Goal: Information Seeking & Learning: Learn about a topic

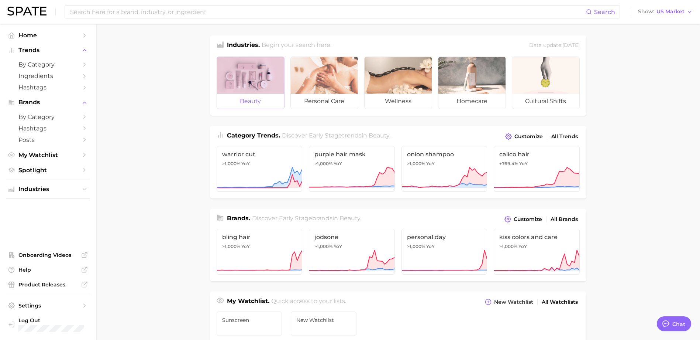
click at [245, 86] on div at bounding box center [250, 75] width 67 height 37
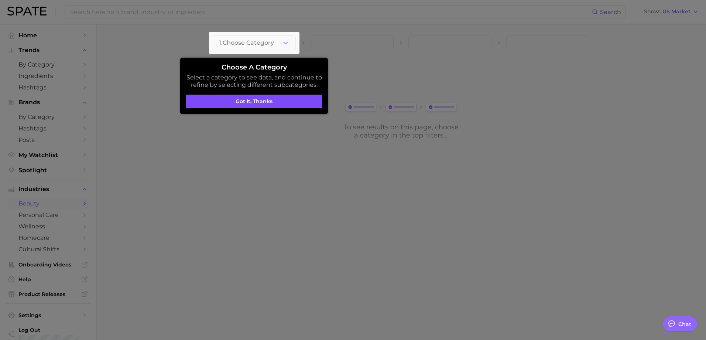
click at [286, 99] on button "Got it, thanks" at bounding box center [254, 102] width 136 height 14
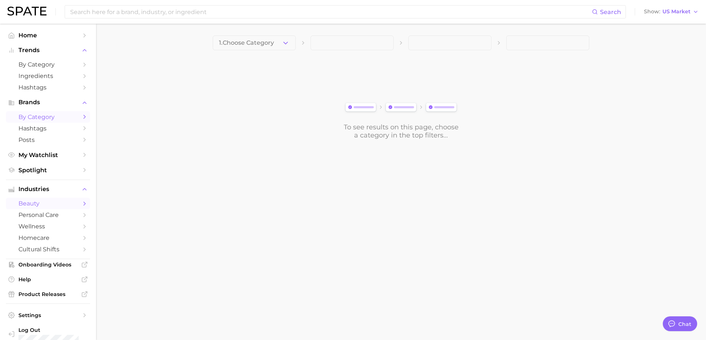
click at [84, 116] on polyline "Sidebar" at bounding box center [85, 116] width 2 height 3
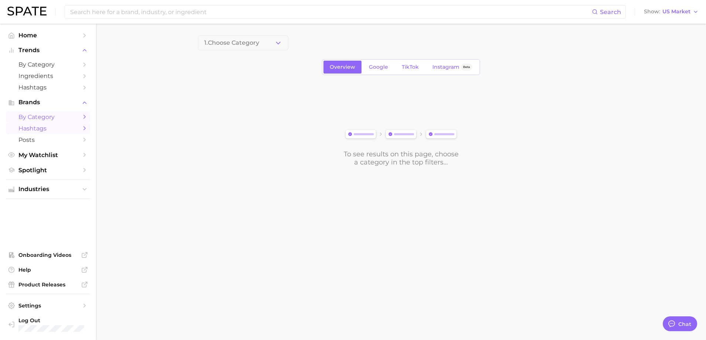
click at [85, 126] on icon "Sidebar" at bounding box center [84, 128] width 7 height 7
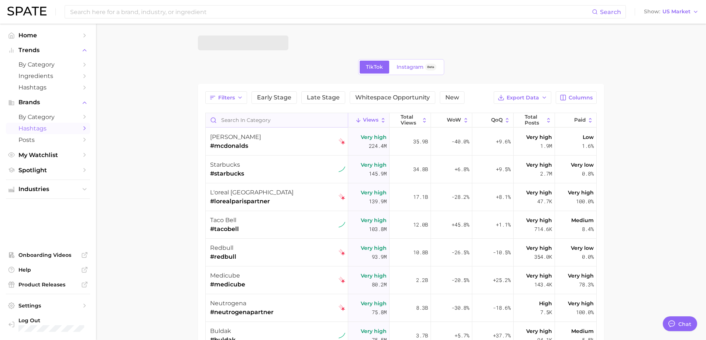
type textarea "x"
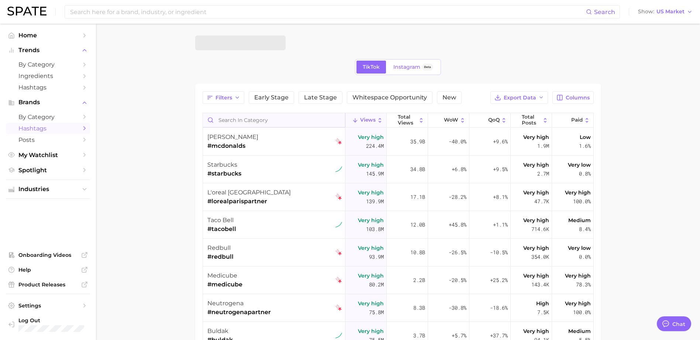
click at [287, 121] on input "Search in category" at bounding box center [274, 120] width 142 height 14
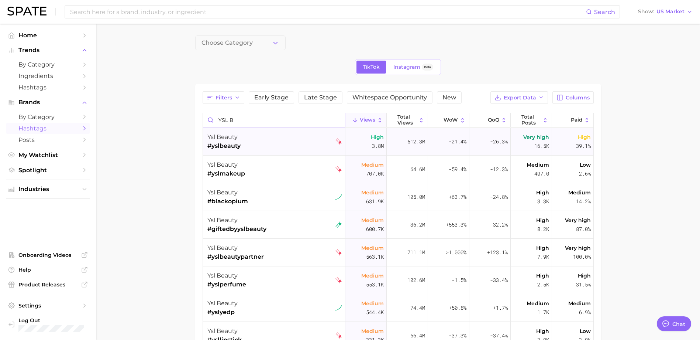
type input "YSL b"
click at [286, 137] on div "ysl beauty #yslbeauty" at bounding box center [274, 142] width 135 height 28
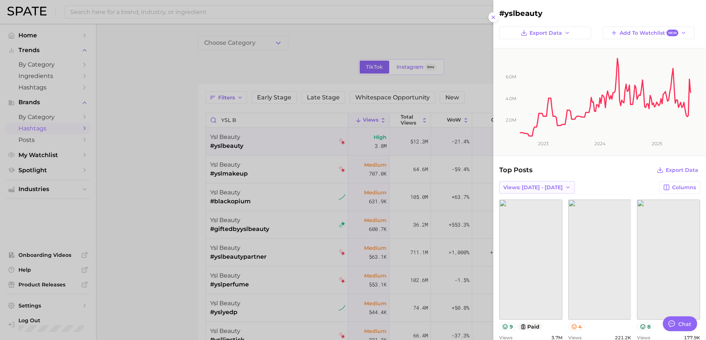
click at [565, 186] on icon "button" at bounding box center [568, 187] width 6 height 6
click at [600, 167] on div "Top Posts Export Data" at bounding box center [599, 170] width 201 height 10
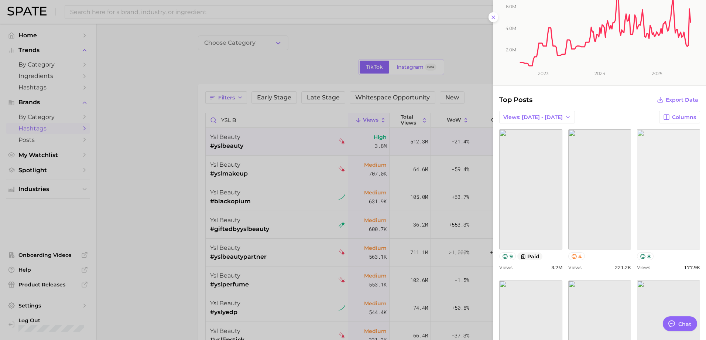
scroll to position [90, 0]
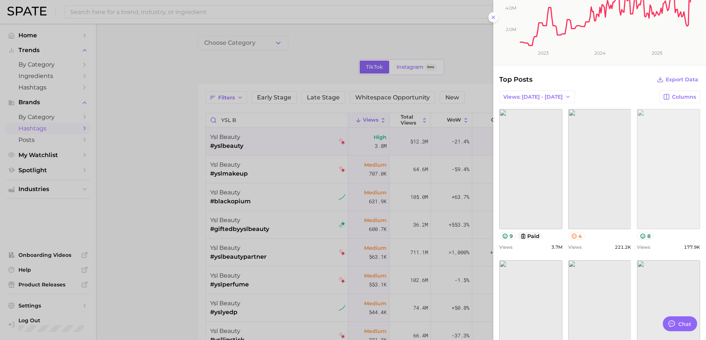
click at [668, 212] on link "view post on TikTok" at bounding box center [668, 169] width 63 height 120
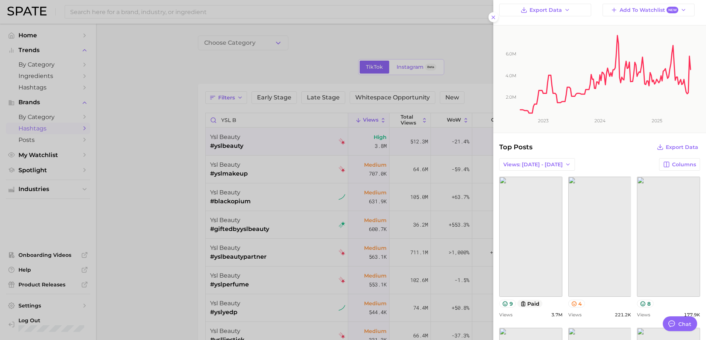
scroll to position [0, 0]
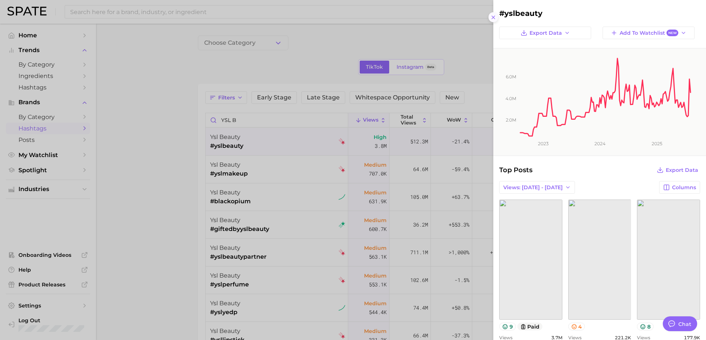
click at [494, 16] on icon at bounding box center [493, 17] width 6 height 6
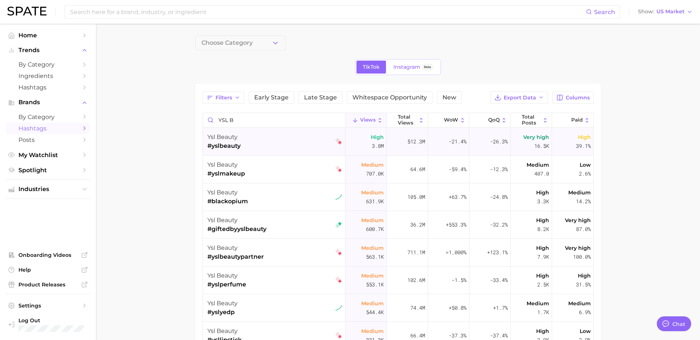
click at [298, 143] on div "ysl beauty #yslbeauty" at bounding box center [274, 142] width 135 height 28
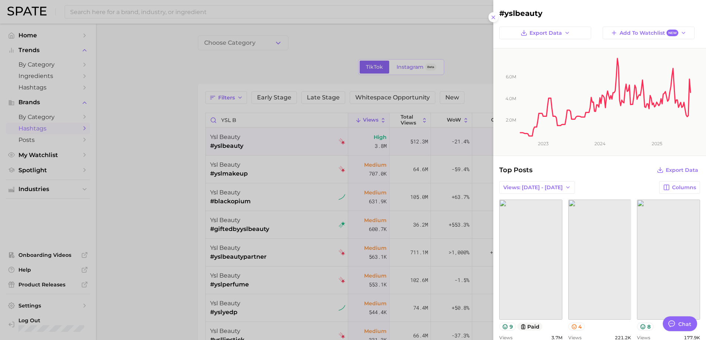
click at [298, 143] on div at bounding box center [353, 170] width 706 height 340
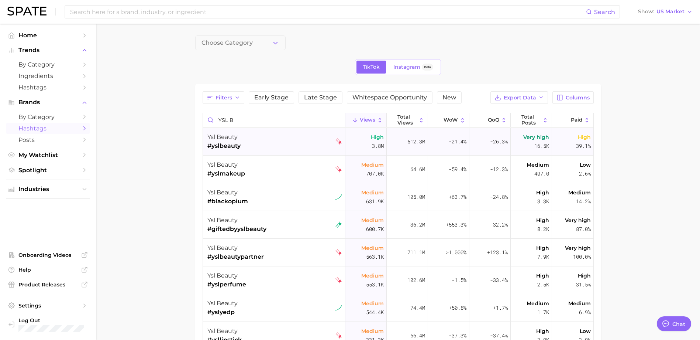
click at [229, 145] on span "#yslbeauty" at bounding box center [223, 145] width 33 height 9
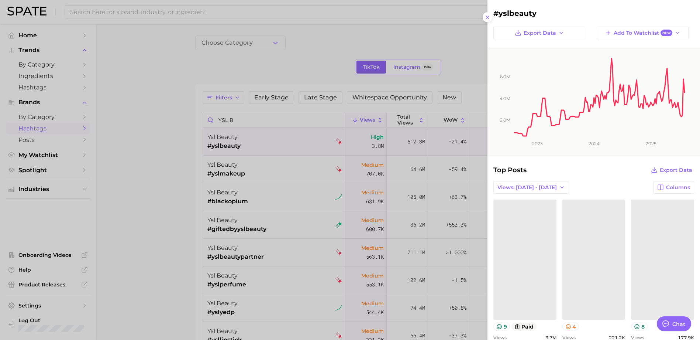
click at [229, 145] on div at bounding box center [350, 170] width 700 height 340
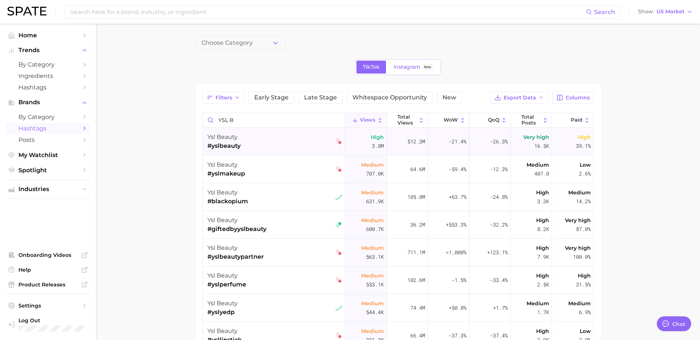
click at [229, 145] on span "#yslbeauty" at bounding box center [223, 145] width 33 height 9
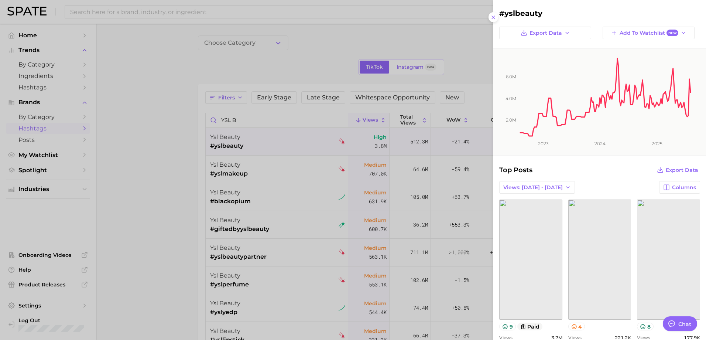
click at [229, 145] on div at bounding box center [353, 170] width 706 height 340
click at [519, 169] on span "Top Posts" at bounding box center [515, 170] width 33 height 10
click at [159, 137] on div at bounding box center [353, 170] width 706 height 340
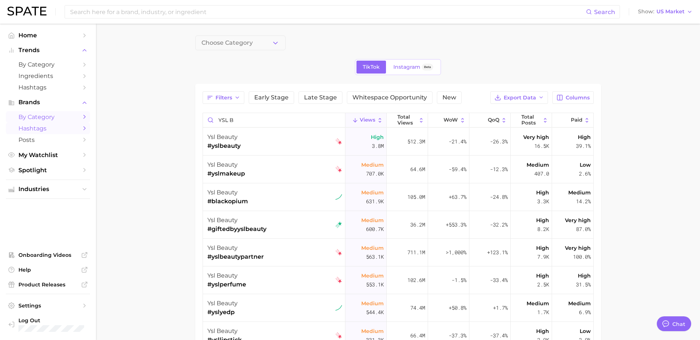
click at [84, 118] on polyline "Sidebar" at bounding box center [85, 116] width 2 height 3
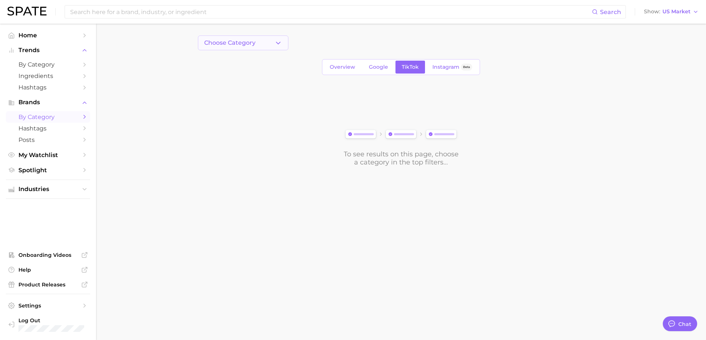
click at [244, 46] on span "Choose Category" at bounding box center [229, 43] width 51 height 7
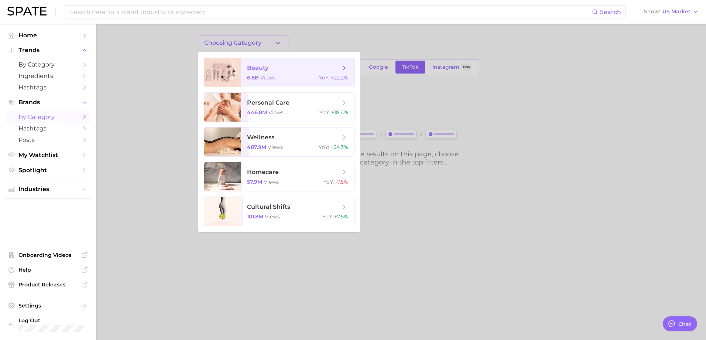
click at [259, 75] on span "6.8b views" at bounding box center [261, 77] width 28 height 7
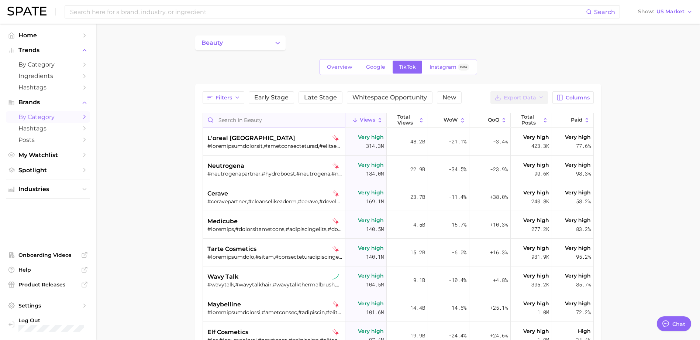
click at [295, 117] on input "Search in beauty" at bounding box center [274, 120] width 142 height 14
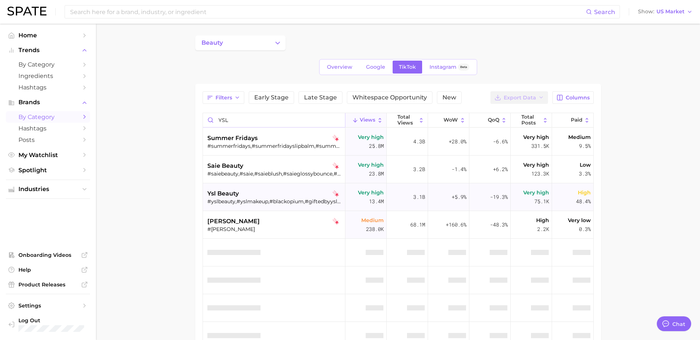
type input "YSL"
click at [292, 198] on div "#yslbeauty,#yslmakeup,#blackopium,#giftedbyyslbeauty,#yslbeautypartner,#yslperf…" at bounding box center [274, 201] width 135 height 7
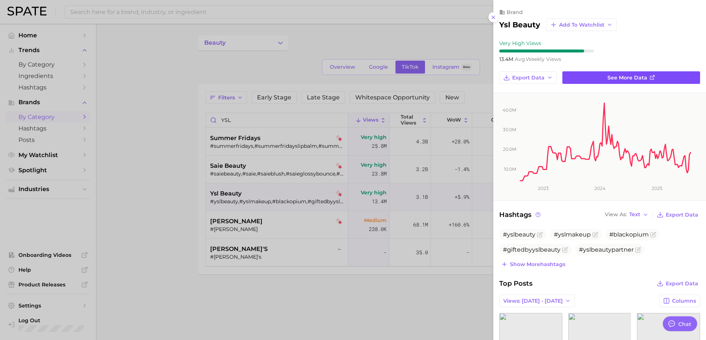
click at [588, 77] on link "See more data" at bounding box center [631, 77] width 138 height 13
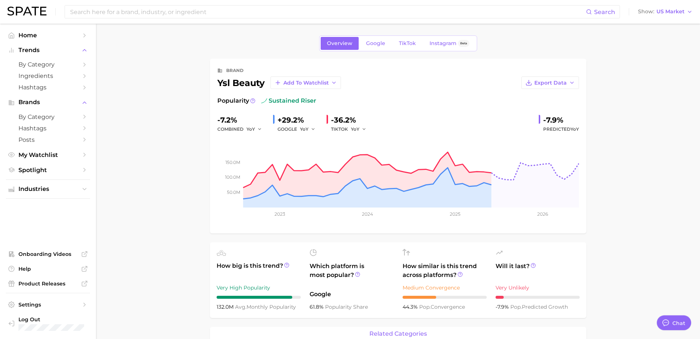
type textarea "x"
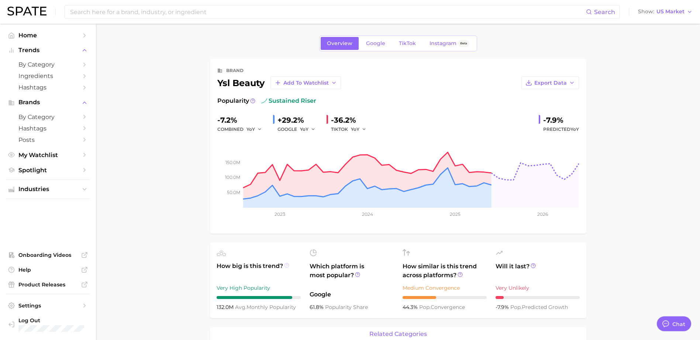
click at [287, 266] on icon at bounding box center [286, 264] width 5 height 5
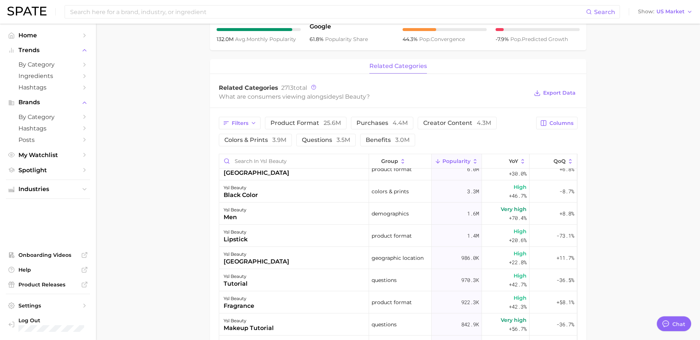
scroll to position [39, 0]
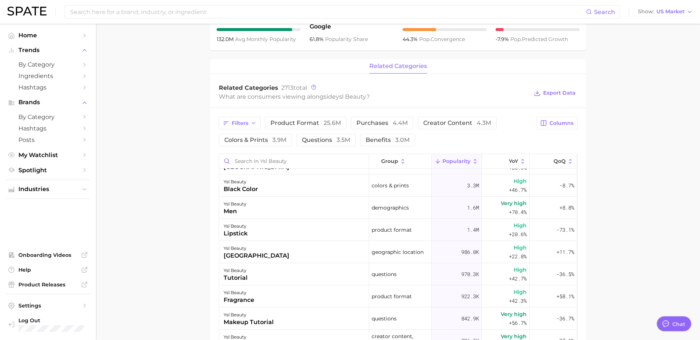
click at [459, 161] on span "Popularity" at bounding box center [457, 161] width 28 height 6
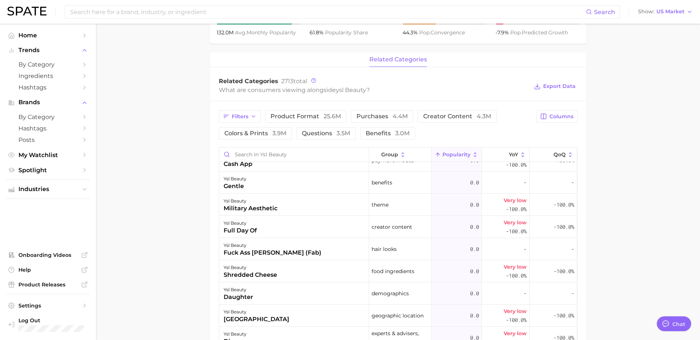
scroll to position [0, 0]
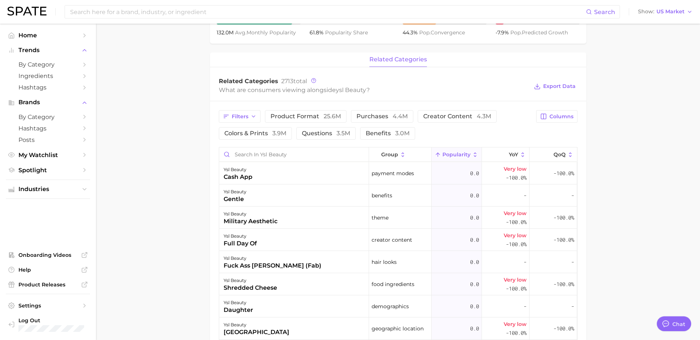
click at [456, 154] on span "Popularity" at bounding box center [457, 154] width 28 height 6
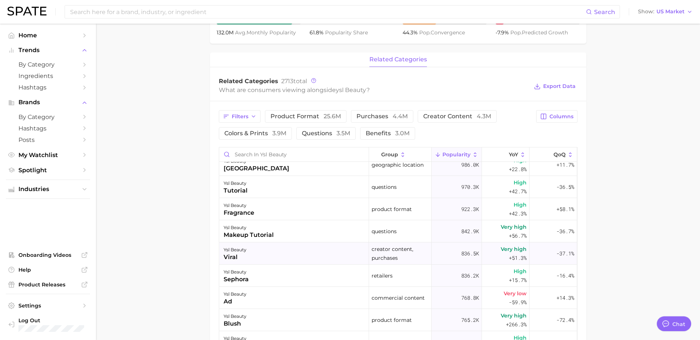
scroll to position [119, 0]
click at [244, 114] on span "Filters" at bounding box center [240, 116] width 17 height 6
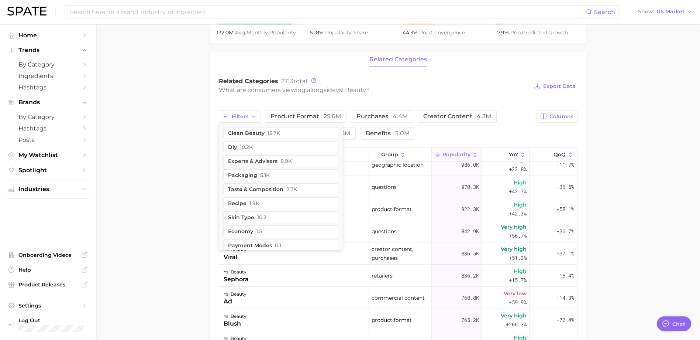
scroll to position [329, 0]
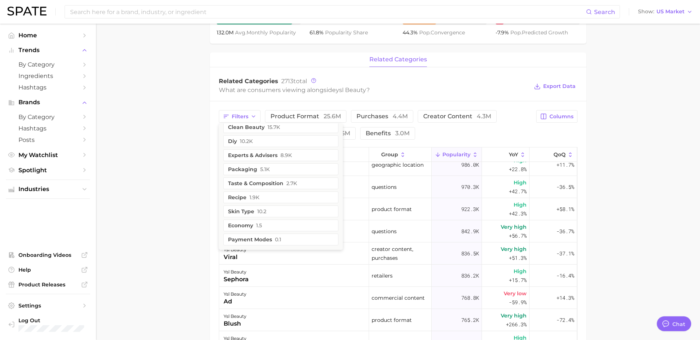
click at [187, 183] on main "Overview Google TikTok Instagram Beta brand ysl beauty Add to Watchlist Export …" at bounding box center [398, 140] width 604 height 783
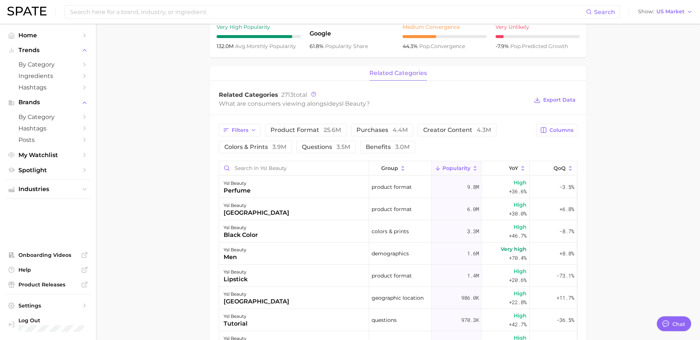
scroll to position [307, 0]
